Goal: Transaction & Acquisition: Purchase product/service

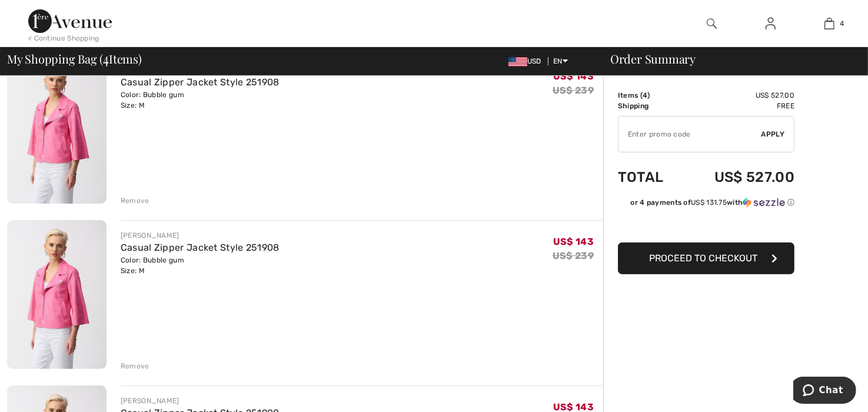
scroll to position [294, 0]
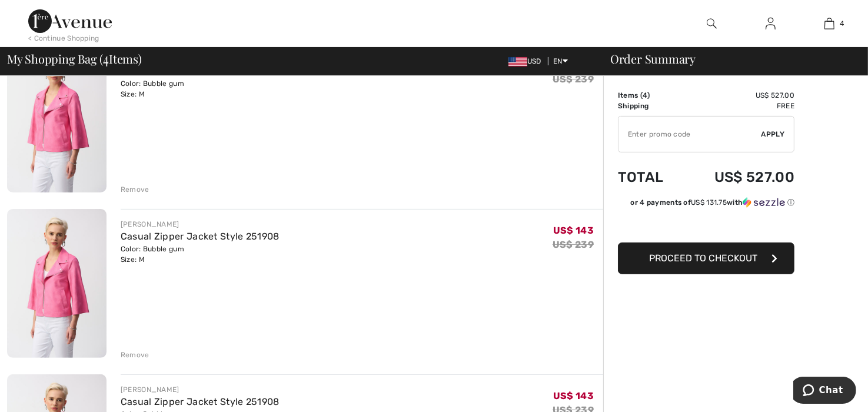
click at [137, 353] on div "Remove" at bounding box center [135, 355] width 29 height 11
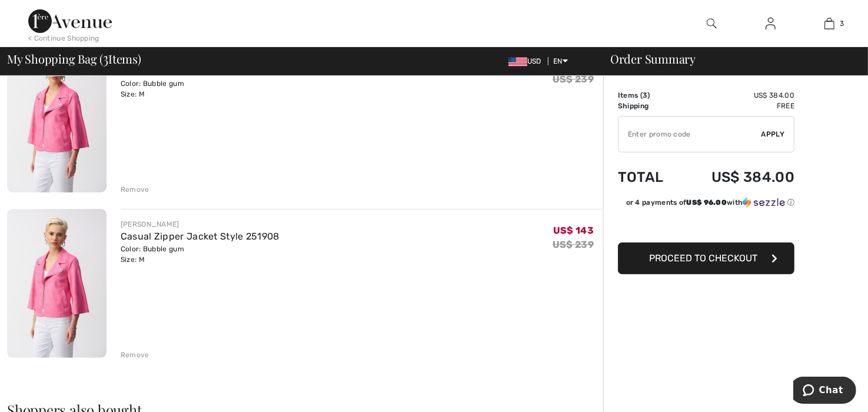
click at [138, 354] on div "Remove" at bounding box center [135, 355] width 29 height 11
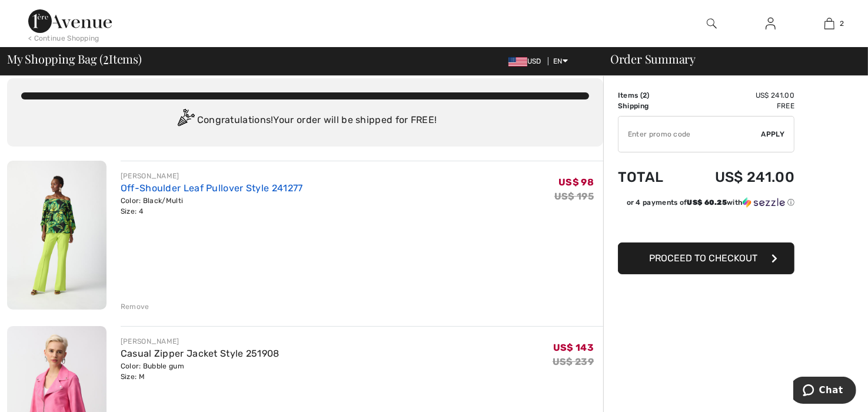
scroll to position [0, 0]
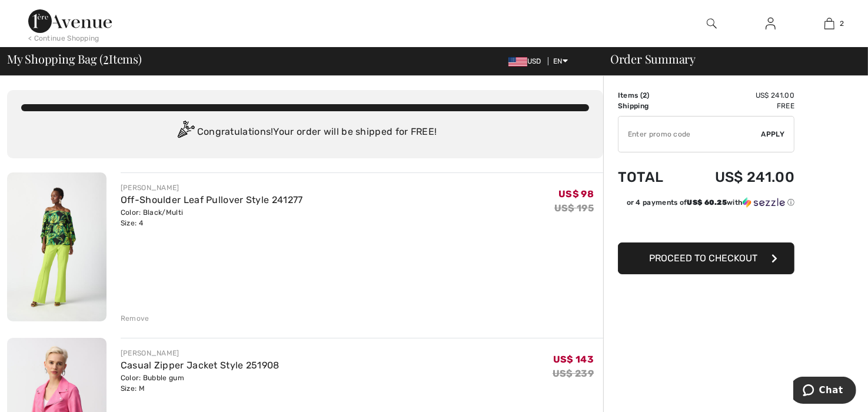
click at [138, 317] on div "Remove" at bounding box center [135, 318] width 29 height 11
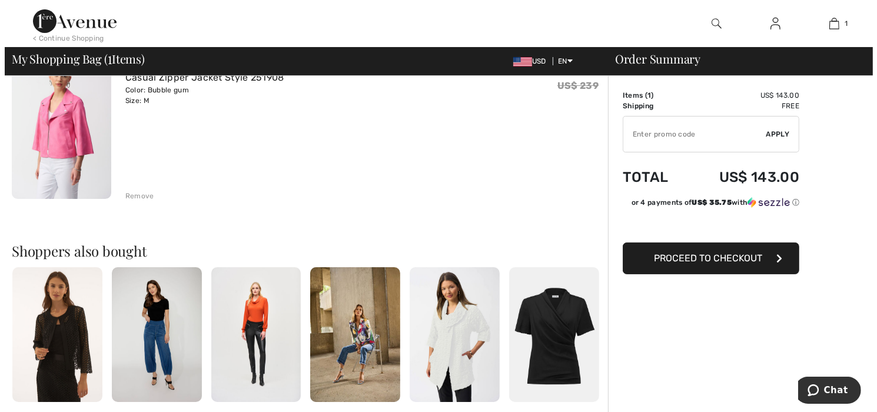
scroll to position [59, 0]
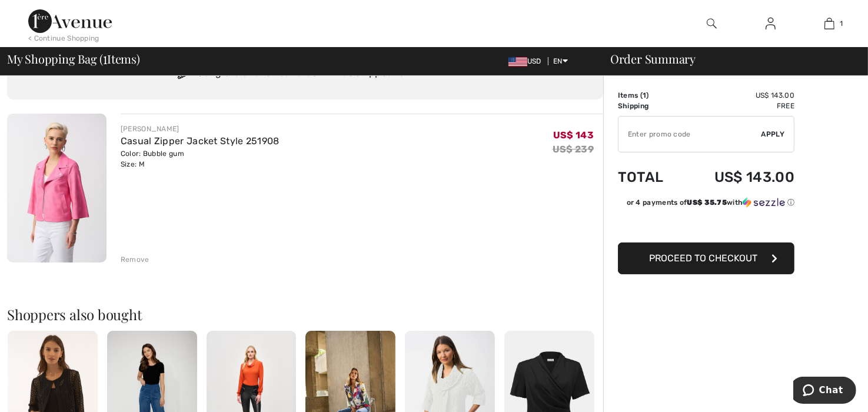
click at [713, 22] on img at bounding box center [712, 23] width 10 height 14
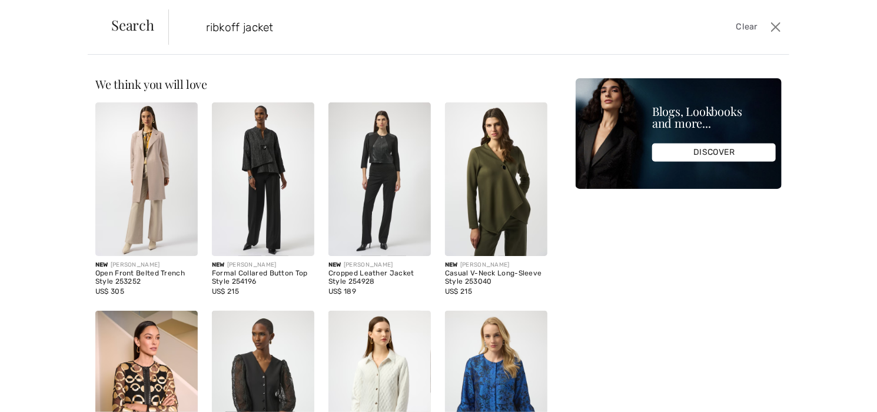
click at [203, 20] on input "ribkoff jacket" at bounding box center [410, 26] width 427 height 35
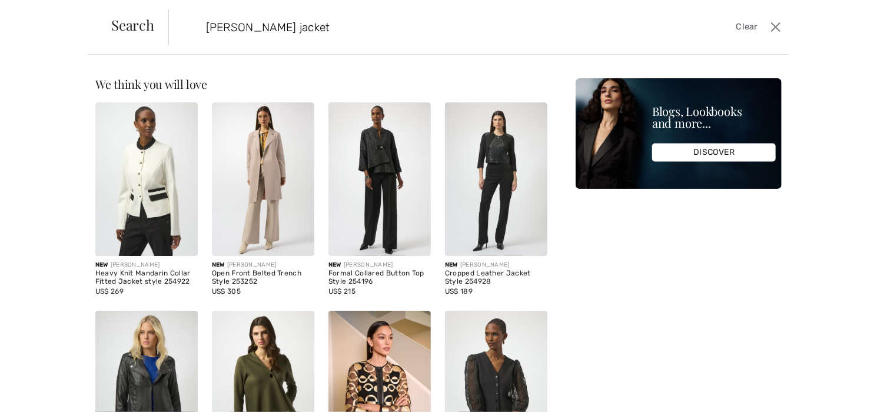
type input "[PERSON_NAME] jacket"
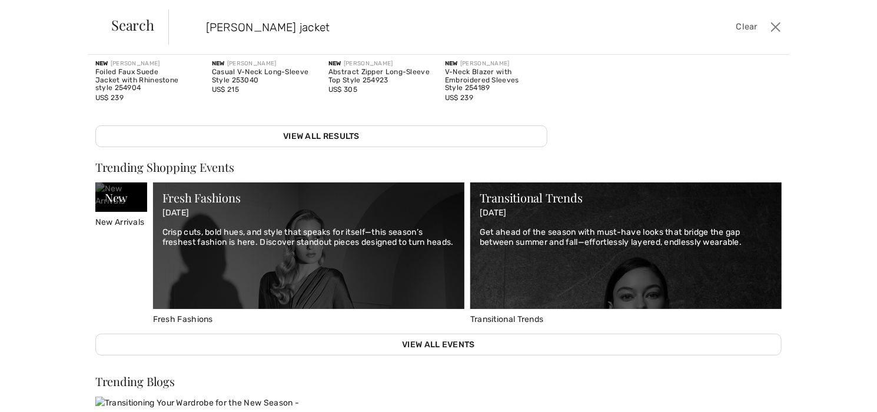
scroll to position [412, 0]
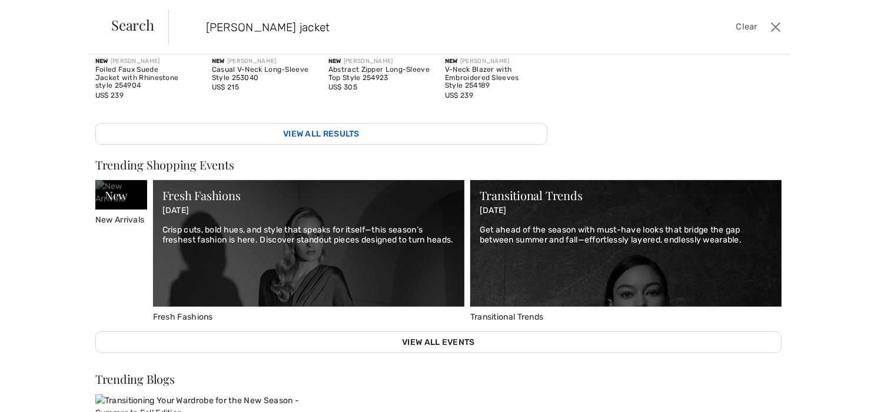
click at [308, 124] on link "View All Results" at bounding box center [321, 134] width 452 height 22
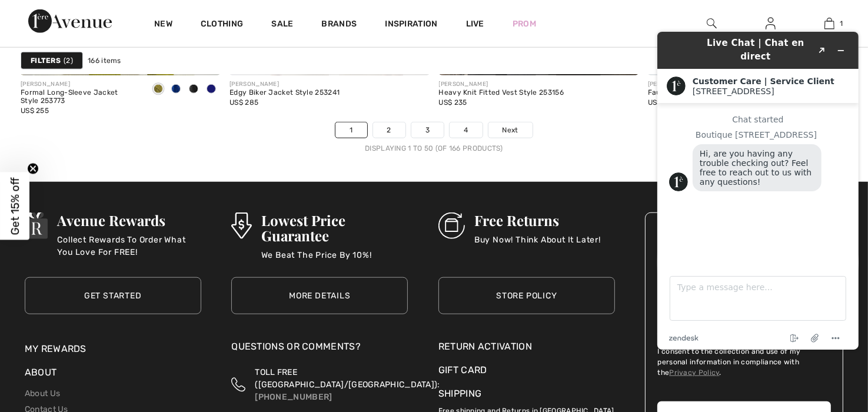
scroll to position [5476, 0]
